Goal: Transaction & Acquisition: Obtain resource

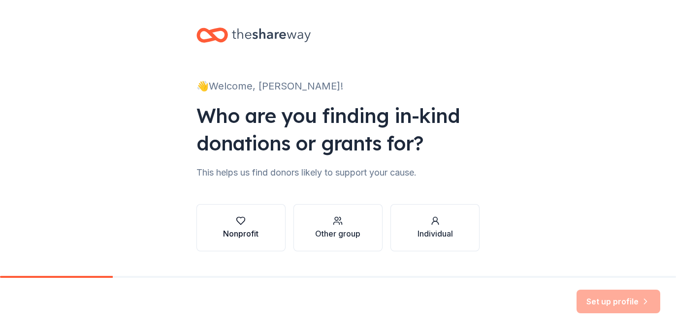
click at [251, 226] on div "Nonprofit" at bounding box center [240, 228] width 35 height 24
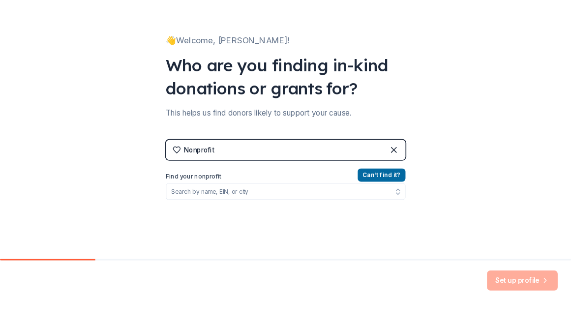
scroll to position [83, 0]
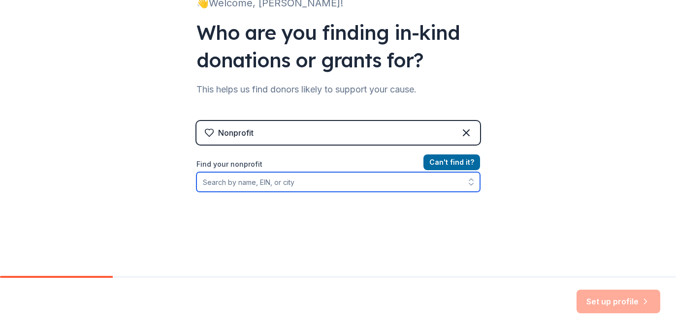
click at [375, 183] on input "Find your nonprofit" at bounding box center [337, 182] width 283 height 20
click at [400, 187] on input "Find your nonprofit" at bounding box center [337, 182] width 283 height 20
type input "2"
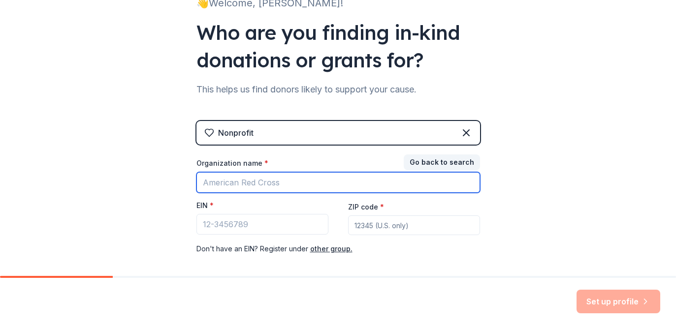
click at [314, 180] on input "Organization name *" at bounding box center [337, 182] width 283 height 21
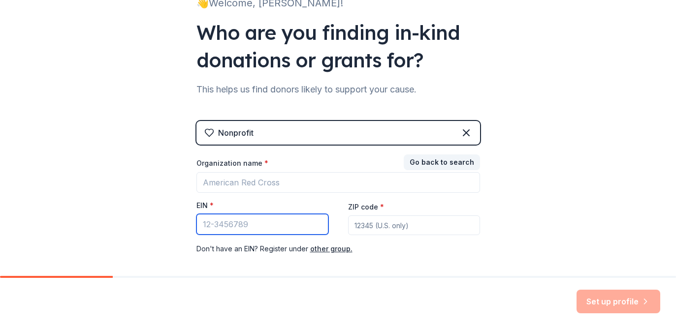
click at [242, 219] on input "EIN *" at bounding box center [262, 224] width 132 height 21
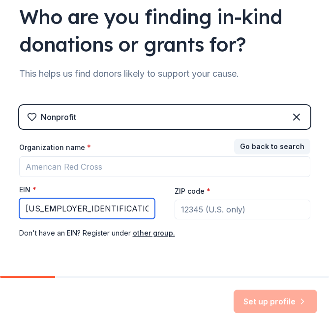
type input "[US_EMPLOYER_IDENTIFICATION_NUMBER]"
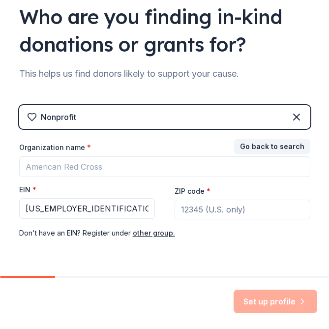
click at [219, 198] on div "ZIP code *" at bounding box center [243, 202] width 136 height 35
click at [216, 203] on input "ZIP code *" at bounding box center [243, 210] width 136 height 20
type input "18017"
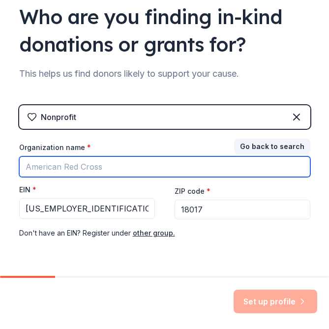
click at [176, 166] on input "Organization name *" at bounding box center [164, 166] width 291 height 21
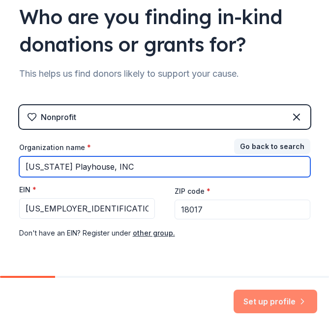
type input "[US_STATE] Playhouse, INC"
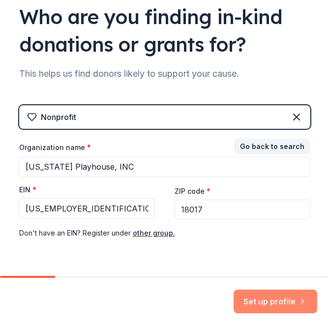
click at [277, 302] on button "Set up profile" at bounding box center [276, 302] width 84 height 24
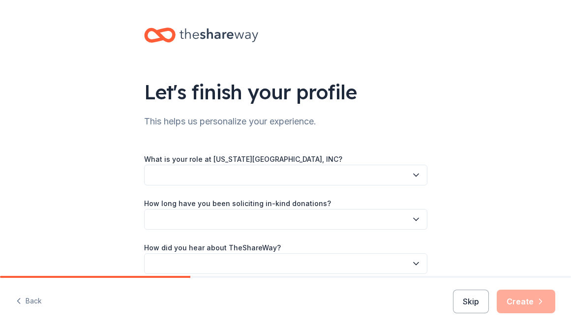
scroll to position [21, 0]
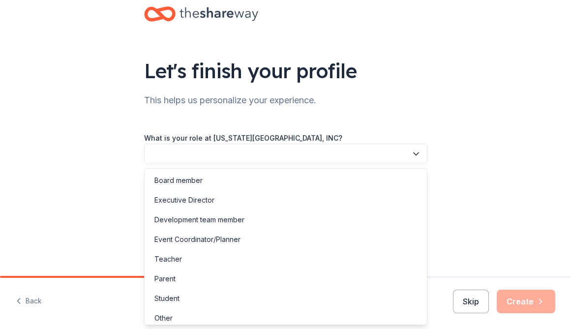
click at [319, 154] on button "button" at bounding box center [285, 154] width 283 height 21
click at [280, 185] on div "Board member" at bounding box center [286, 181] width 279 height 20
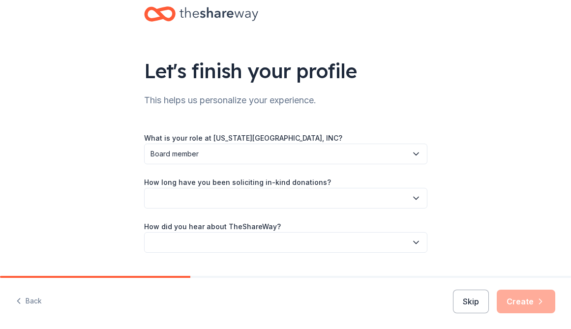
click at [281, 200] on button "button" at bounding box center [285, 198] width 283 height 21
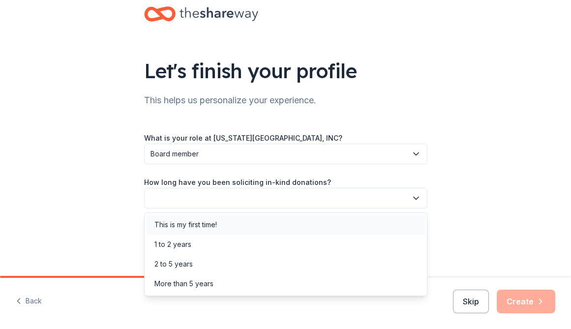
click at [271, 222] on div "This is my first time!" at bounding box center [286, 225] width 279 height 20
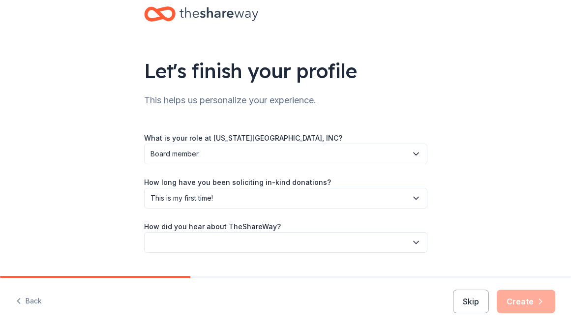
click at [269, 244] on button "button" at bounding box center [285, 242] width 283 height 21
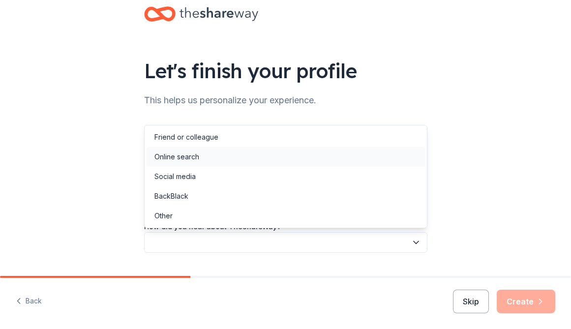
click at [260, 159] on div "Online search" at bounding box center [286, 157] width 279 height 20
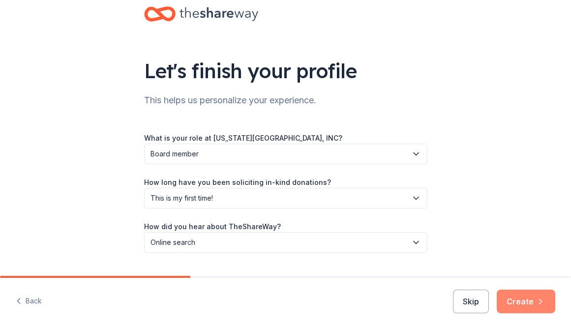
click at [534, 305] on button "Create" at bounding box center [526, 302] width 59 height 24
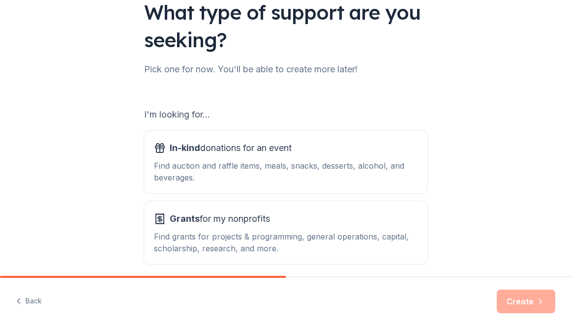
scroll to position [87, 0]
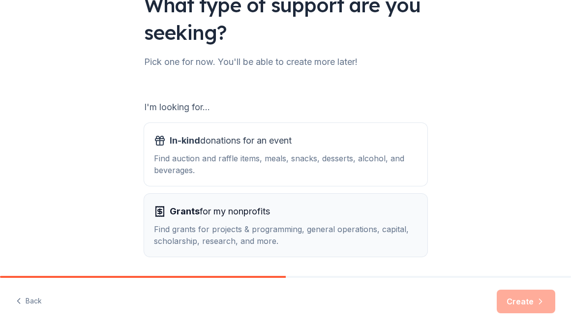
click at [301, 206] on div "Grants for my nonprofits" at bounding box center [286, 212] width 264 height 16
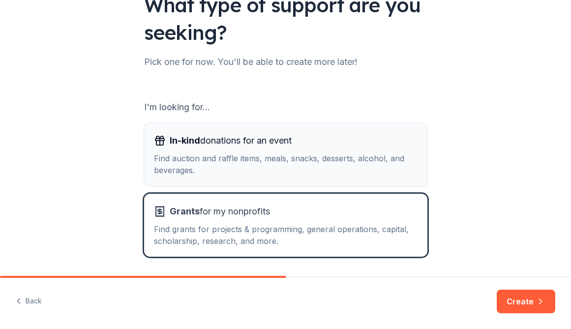
click at [302, 162] on div "Find auction and raffle items, meals, snacks, desserts, alcohol, and beverages." at bounding box center [286, 165] width 264 height 24
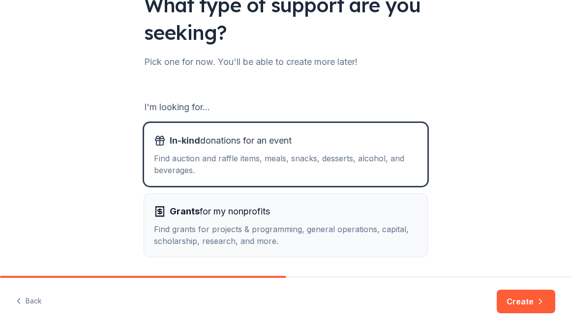
click at [303, 214] on div "Grants for my nonprofits" at bounding box center [286, 212] width 264 height 16
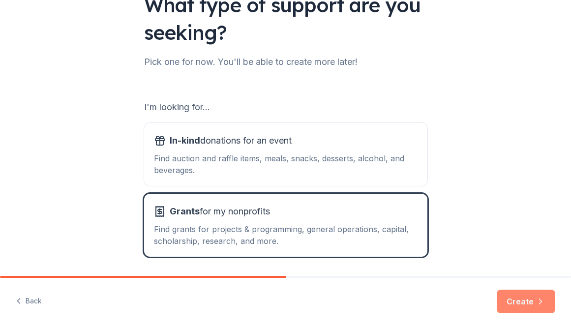
click at [522, 305] on button "Create" at bounding box center [526, 302] width 59 height 24
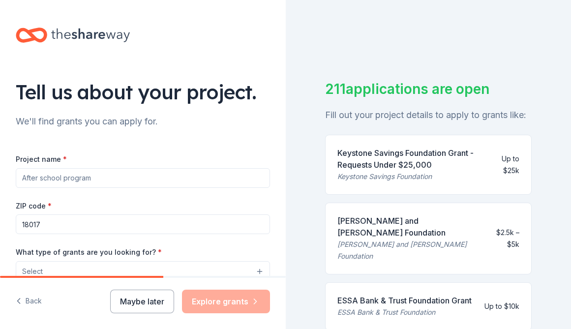
click at [180, 180] on input "Project name *" at bounding box center [143, 178] width 254 height 20
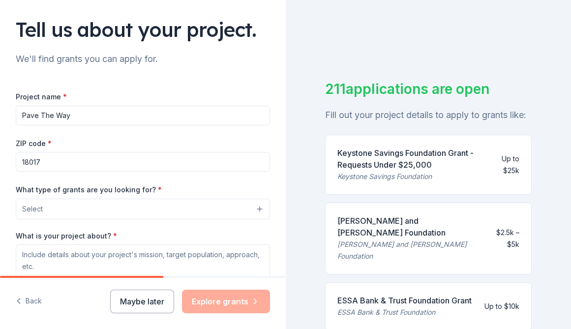
scroll to position [63, 0]
type input "Pave The Way"
click at [169, 217] on button "Select" at bounding box center [143, 208] width 254 height 21
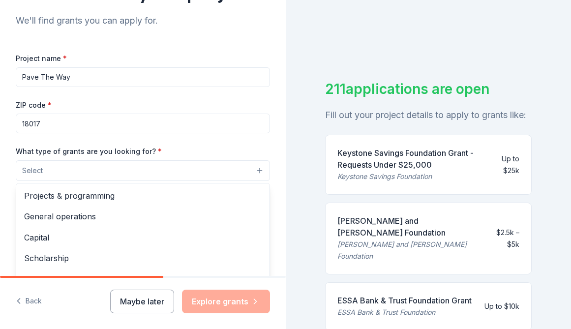
scroll to position [104, 0]
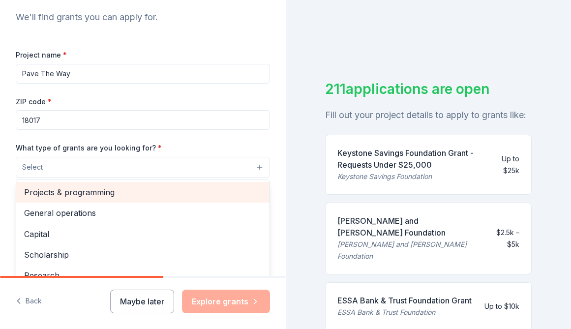
click at [145, 198] on span "Projects & programming" at bounding box center [143, 192] width 238 height 13
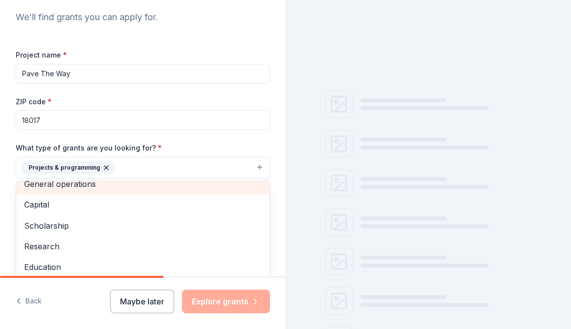
scroll to position [11, 0]
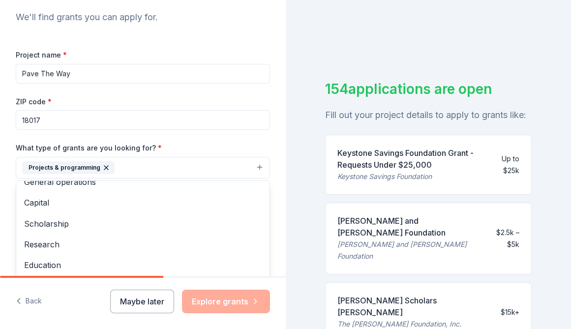
click at [187, 143] on div "What type of grants are you looking for? * Projects & programming General opera…" at bounding box center [143, 160] width 254 height 37
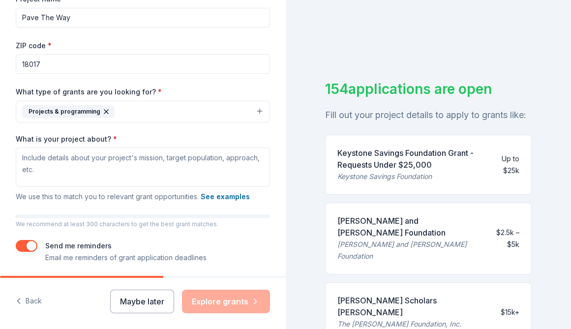
scroll to position [161, 0]
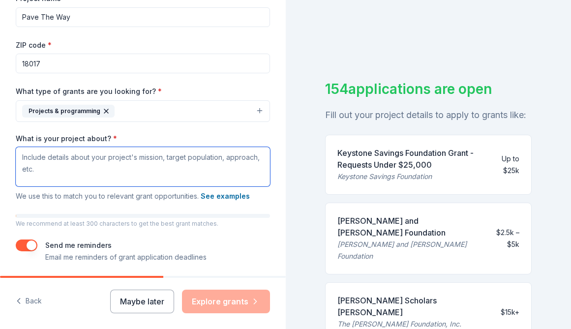
click at [172, 161] on textarea "What is your project about? *" at bounding box center [143, 166] width 254 height 39
click at [49, 160] on textarea "What is your project about? *" at bounding box center [143, 166] width 254 height 39
paste textarea "The [US_STATE] Playhouse is undertaking a critical capital improvement project …"
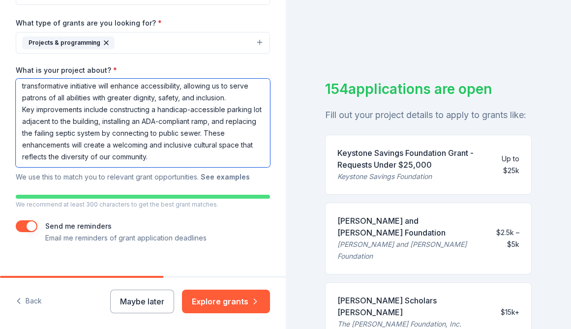
scroll to position [245, 0]
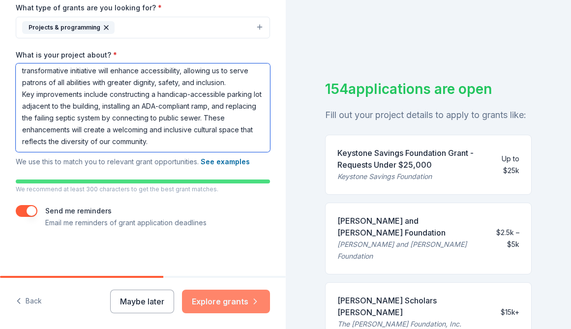
type textarea "The [US_STATE] Playhouse is undertaking a critical capital improvement project …"
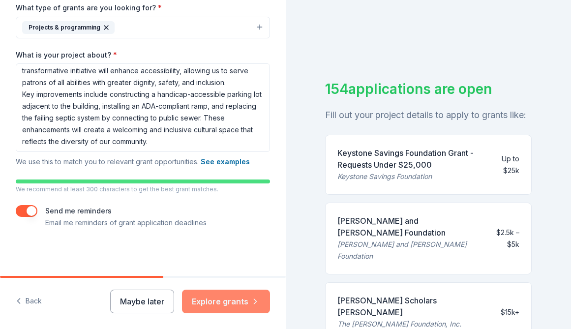
click at [227, 305] on button "Explore grants" at bounding box center [226, 302] width 88 height 24
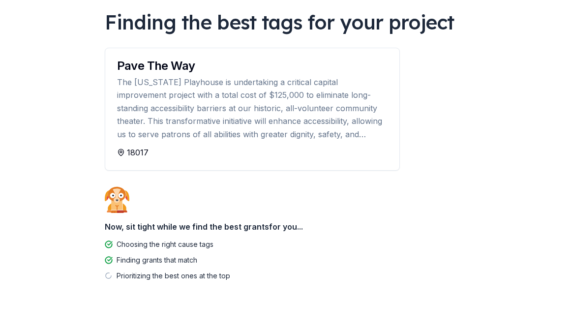
scroll to position [92, 0]
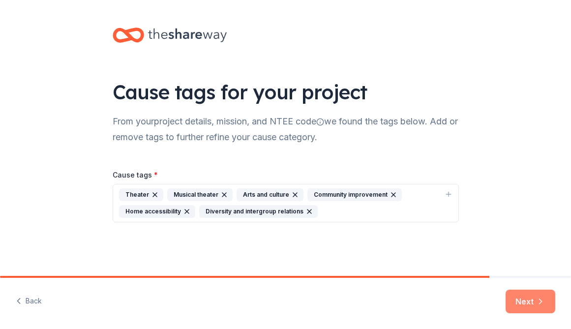
click at [536, 300] on icon "button" at bounding box center [541, 302] width 10 height 10
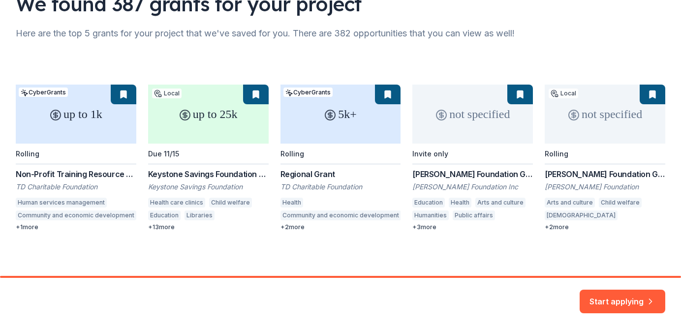
scroll to position [91, 0]
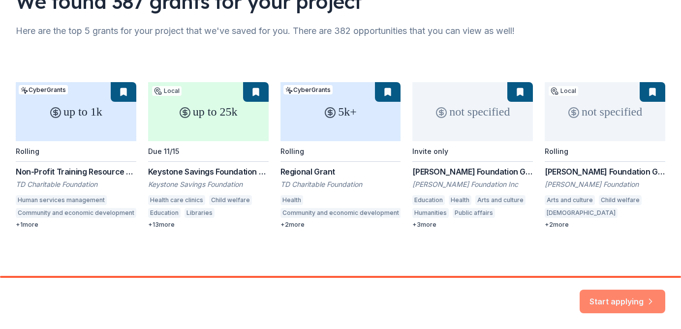
click at [592, 295] on button "Start applying" at bounding box center [623, 296] width 86 height 24
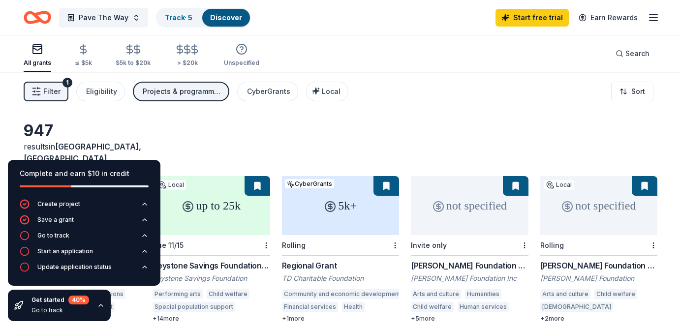
click at [214, 138] on div "947 results in [GEOGRAPHIC_DATA], [GEOGRAPHIC_DATA]" at bounding box center [341, 142] width 634 height 43
click at [102, 309] on icon "button" at bounding box center [101, 306] width 8 height 8
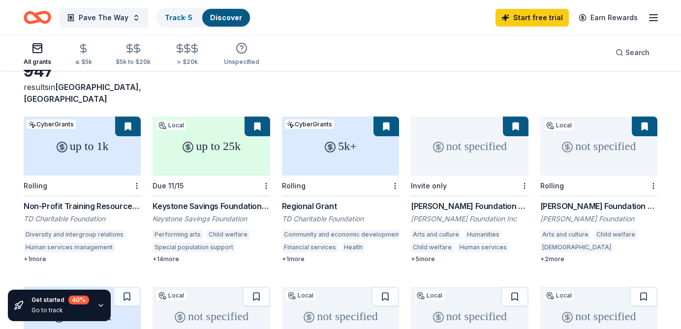
scroll to position [60, 0]
click at [117, 200] on div "Non-Profit Training Resource Fund" at bounding box center [82, 206] width 117 height 12
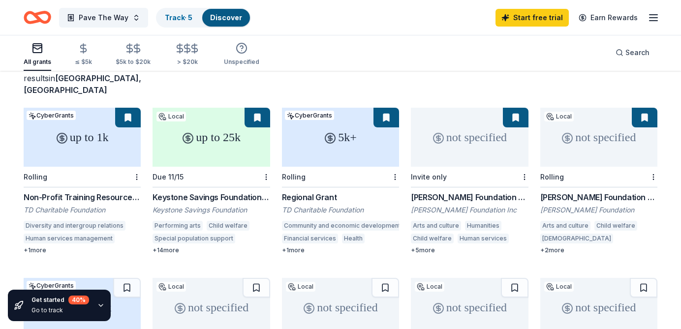
scroll to position [74, 0]
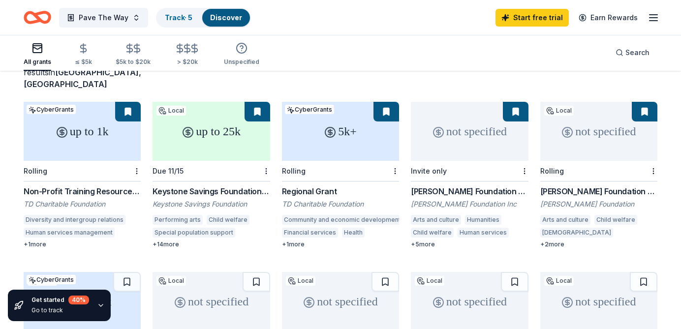
click at [323, 186] on div "Regional Grant" at bounding box center [340, 192] width 117 height 12
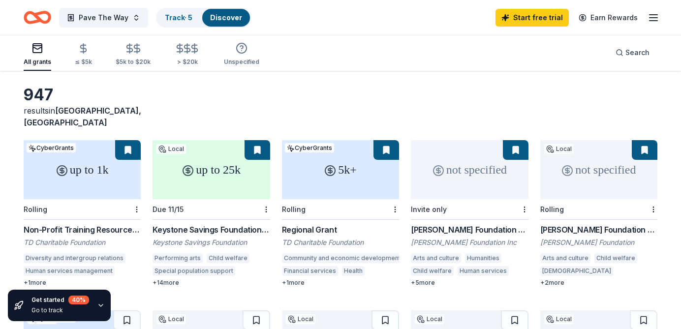
scroll to position [73, 0]
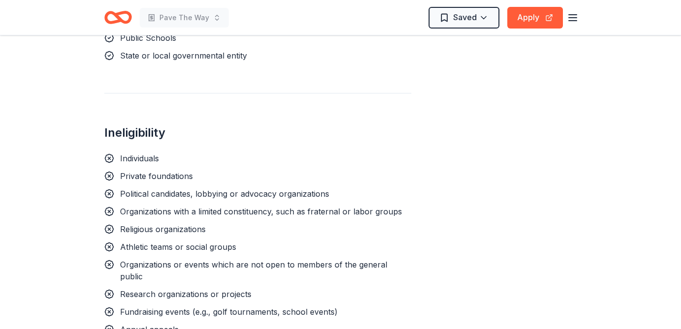
scroll to position [789, 0]
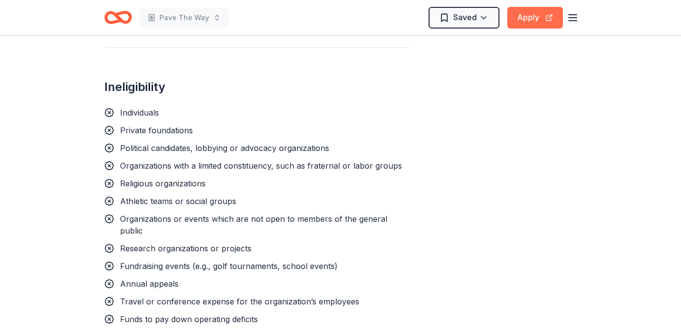
click at [527, 19] on button "Apply" at bounding box center [535, 18] width 56 height 22
